Goal: Task Accomplishment & Management: Complete application form

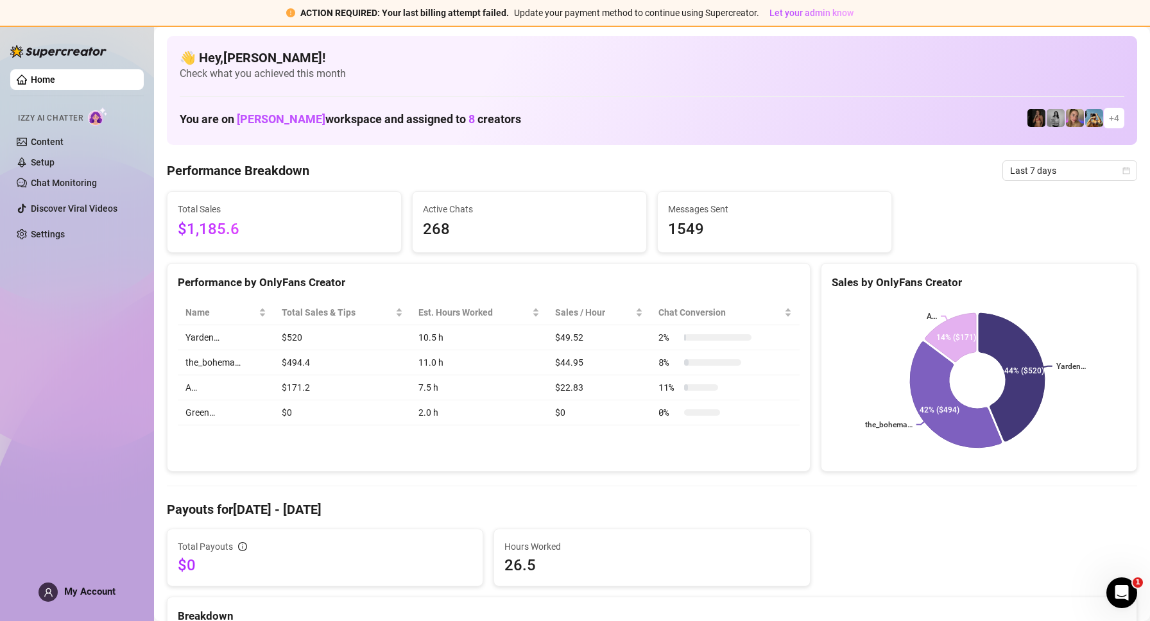
drag, startPoint x: 589, startPoint y: 11, endPoint x: 582, endPoint y: 16, distance: 8.2
click at [589, 12] on span "Update your payment method to continue using Supercreator." at bounding box center [636, 13] width 245 height 10
click at [104, 586] on span "My Account" at bounding box center [89, 592] width 51 height 12
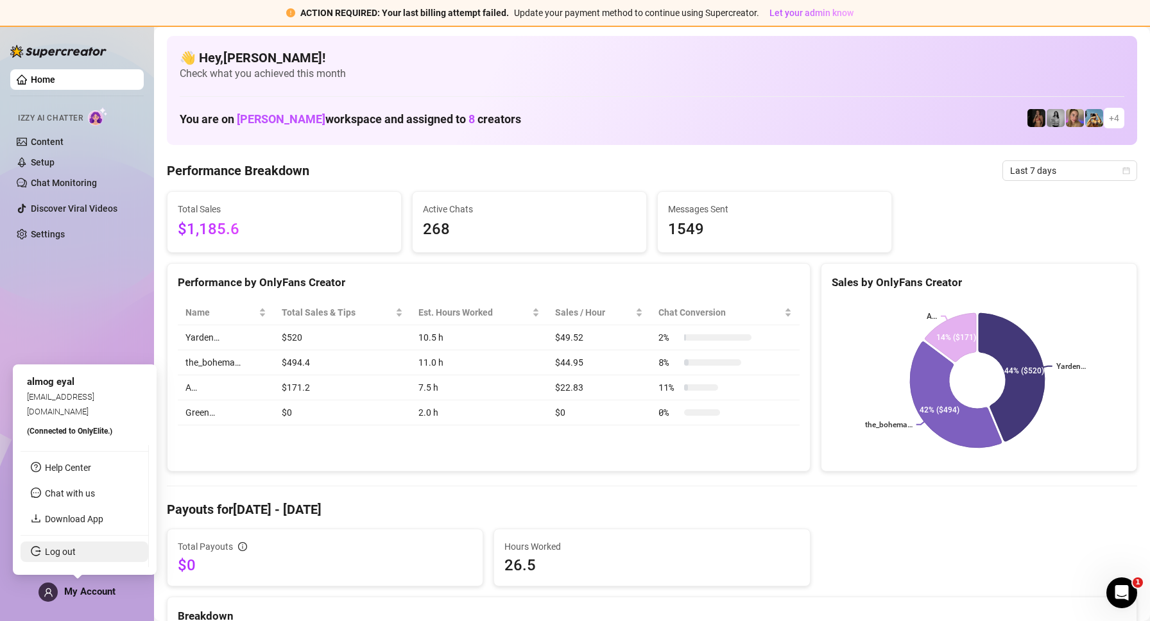
click at [76, 557] on link "Log out" at bounding box center [60, 552] width 31 height 10
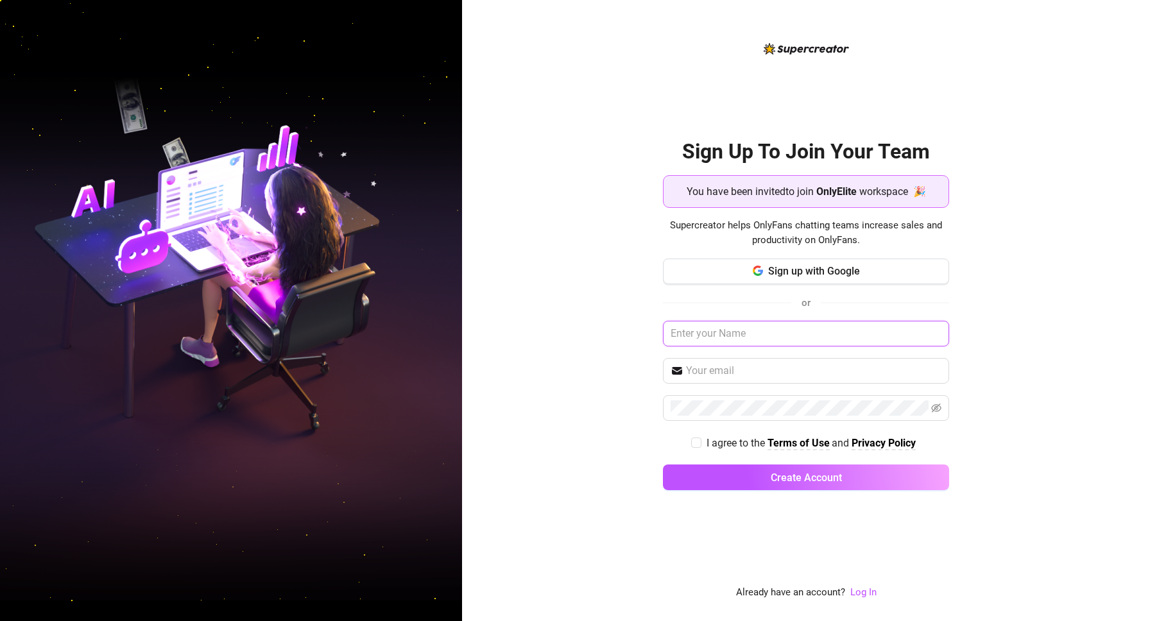
click at [787, 329] on input "text" at bounding box center [806, 334] width 286 height 26
type input "[PERSON_NAME]"
click at [727, 370] on input "text" at bounding box center [813, 370] width 255 height 15
type input "[EMAIL_ADDRESS][DOMAIN_NAME]"
click at [938, 411] on icon "eye-invisible" at bounding box center [936, 408] width 10 height 9
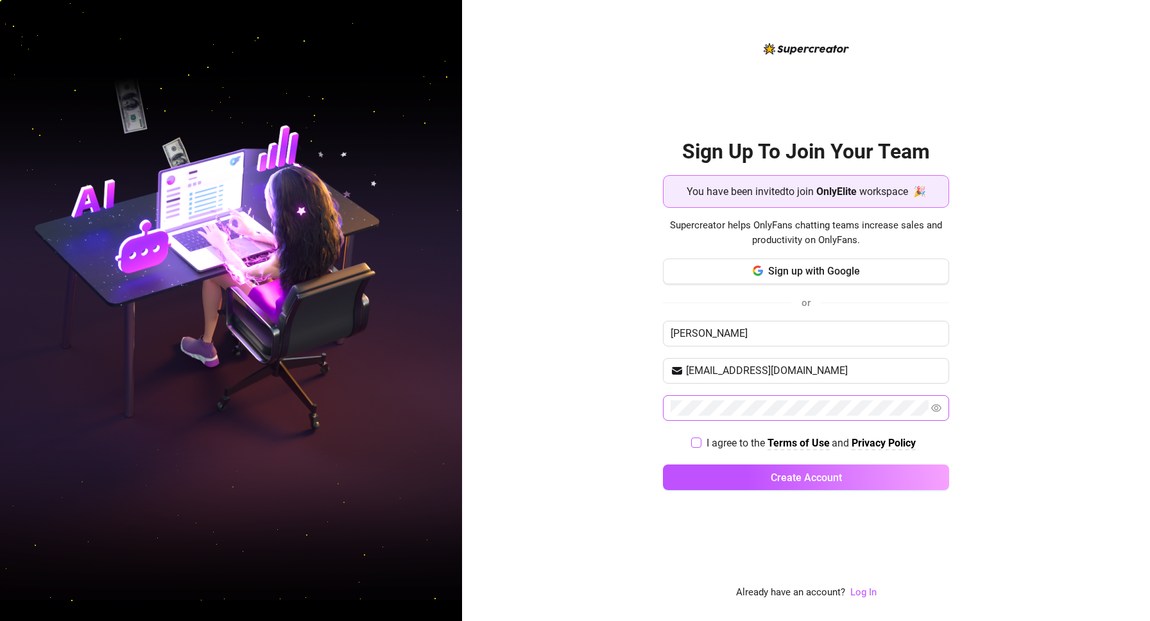
click at [700, 440] on span at bounding box center [696, 443] width 10 height 10
click at [700, 440] on input "I agree to the Terms of Use and Privacy Policy" at bounding box center [695, 442] width 9 height 9
checkbox input "true"
click at [745, 482] on button "Create Account" at bounding box center [806, 478] width 286 height 26
